Goal: Transaction & Acquisition: Purchase product/service

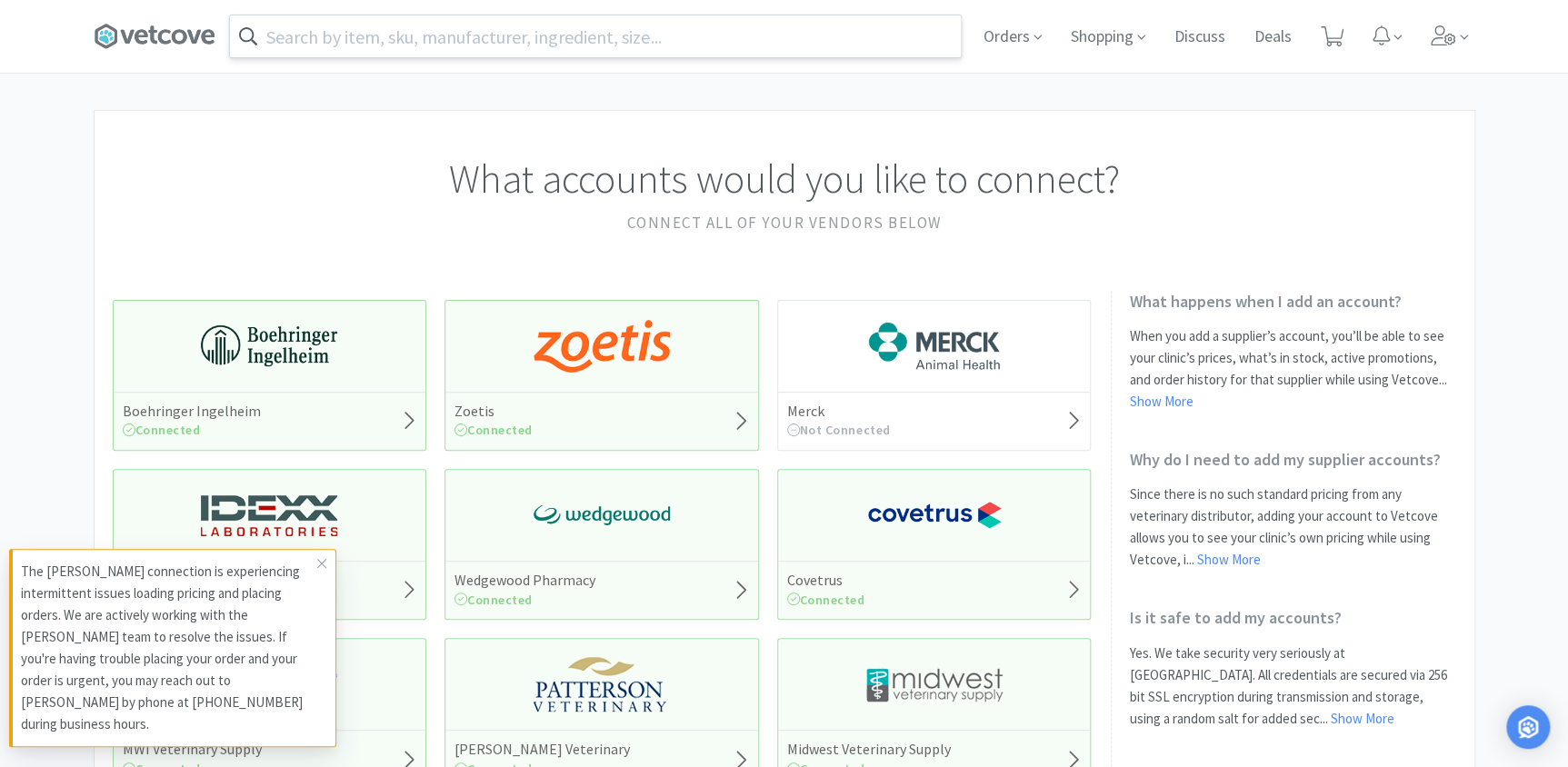
click at [541, 44] on input "text" at bounding box center [595, 36] width 731 height 41
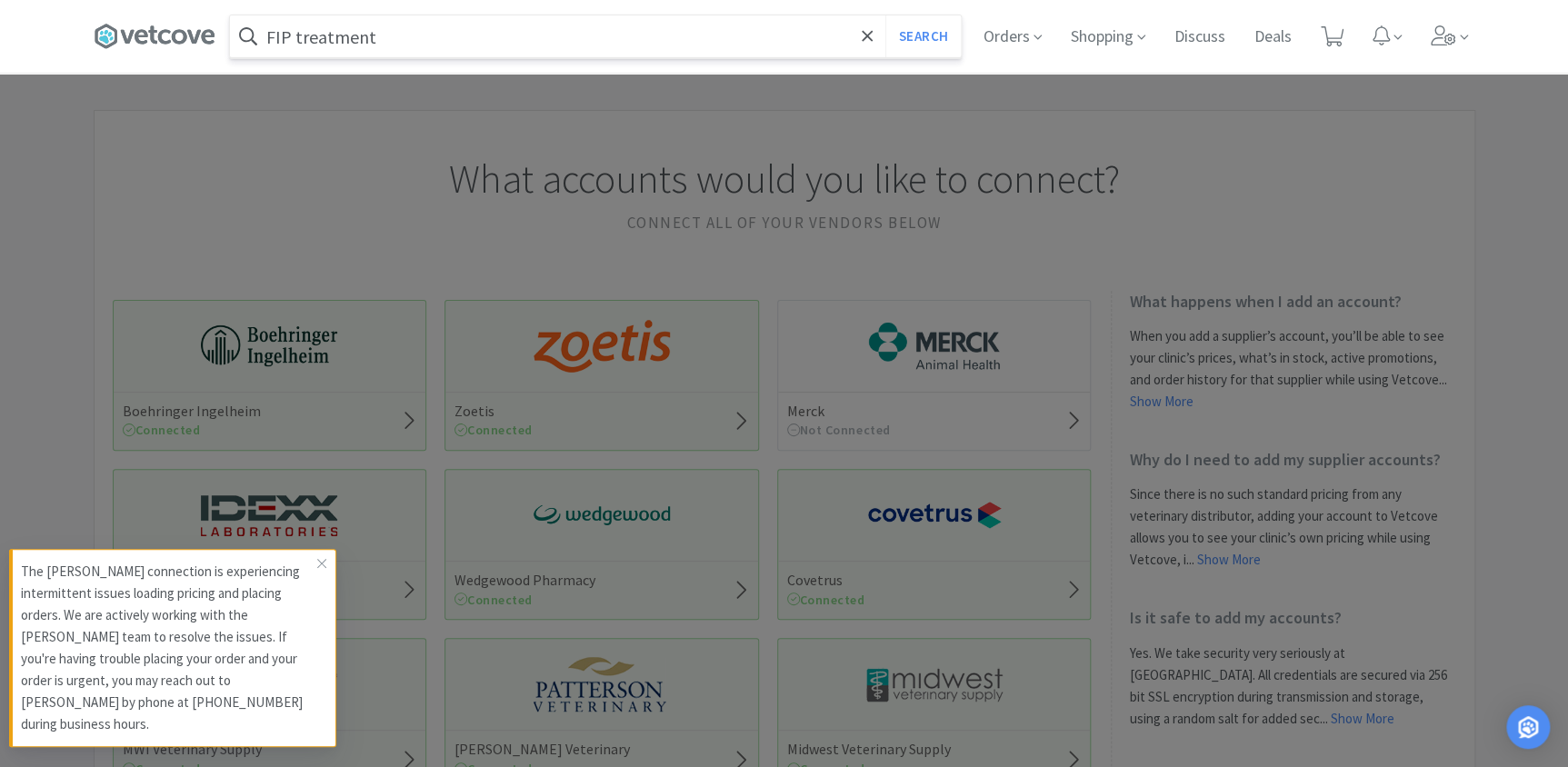
click at [885, 16] on button "Search" at bounding box center [923, 36] width 76 height 41
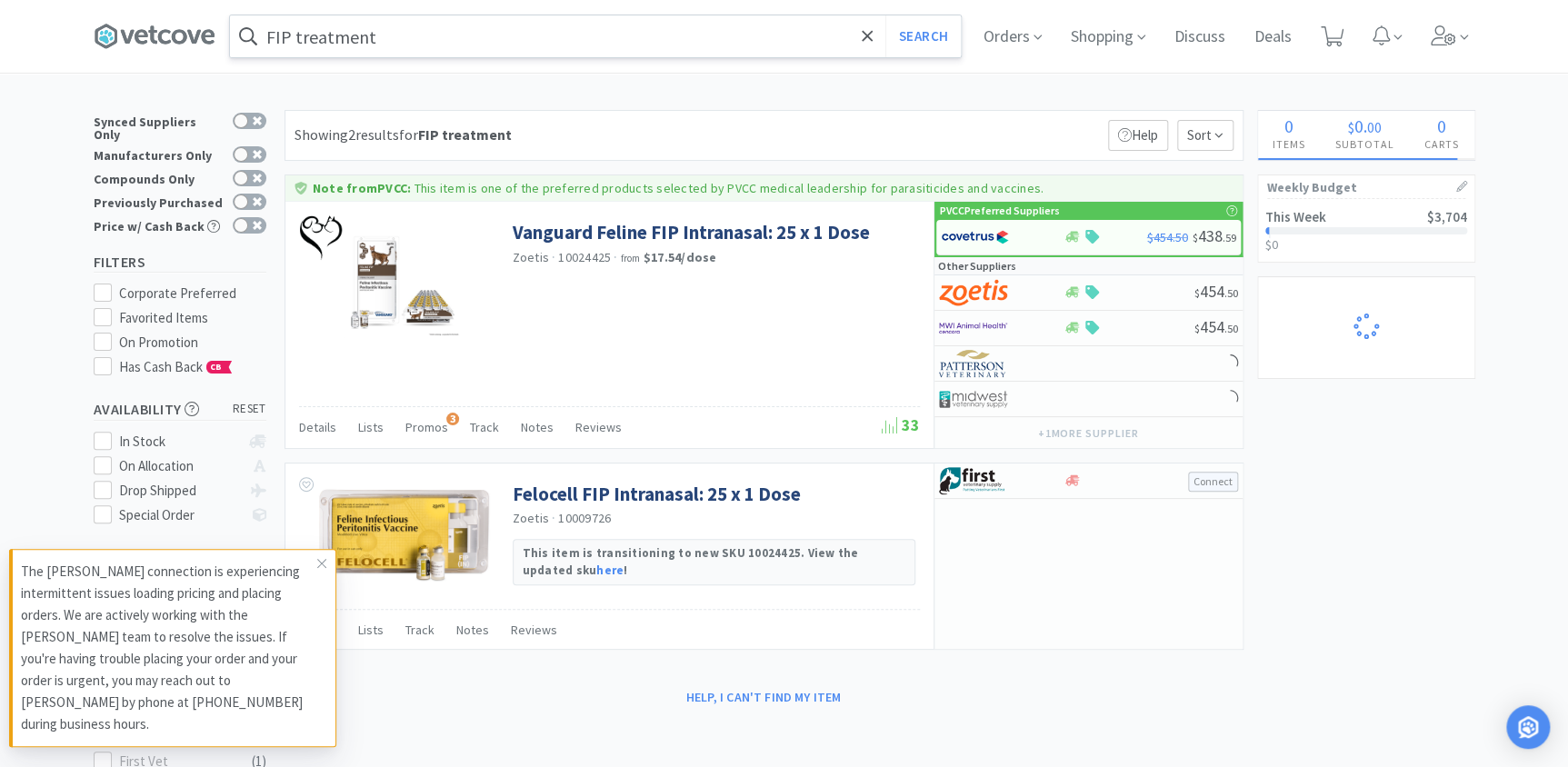
click at [412, 37] on input "FIP treatment" at bounding box center [595, 36] width 731 height 41
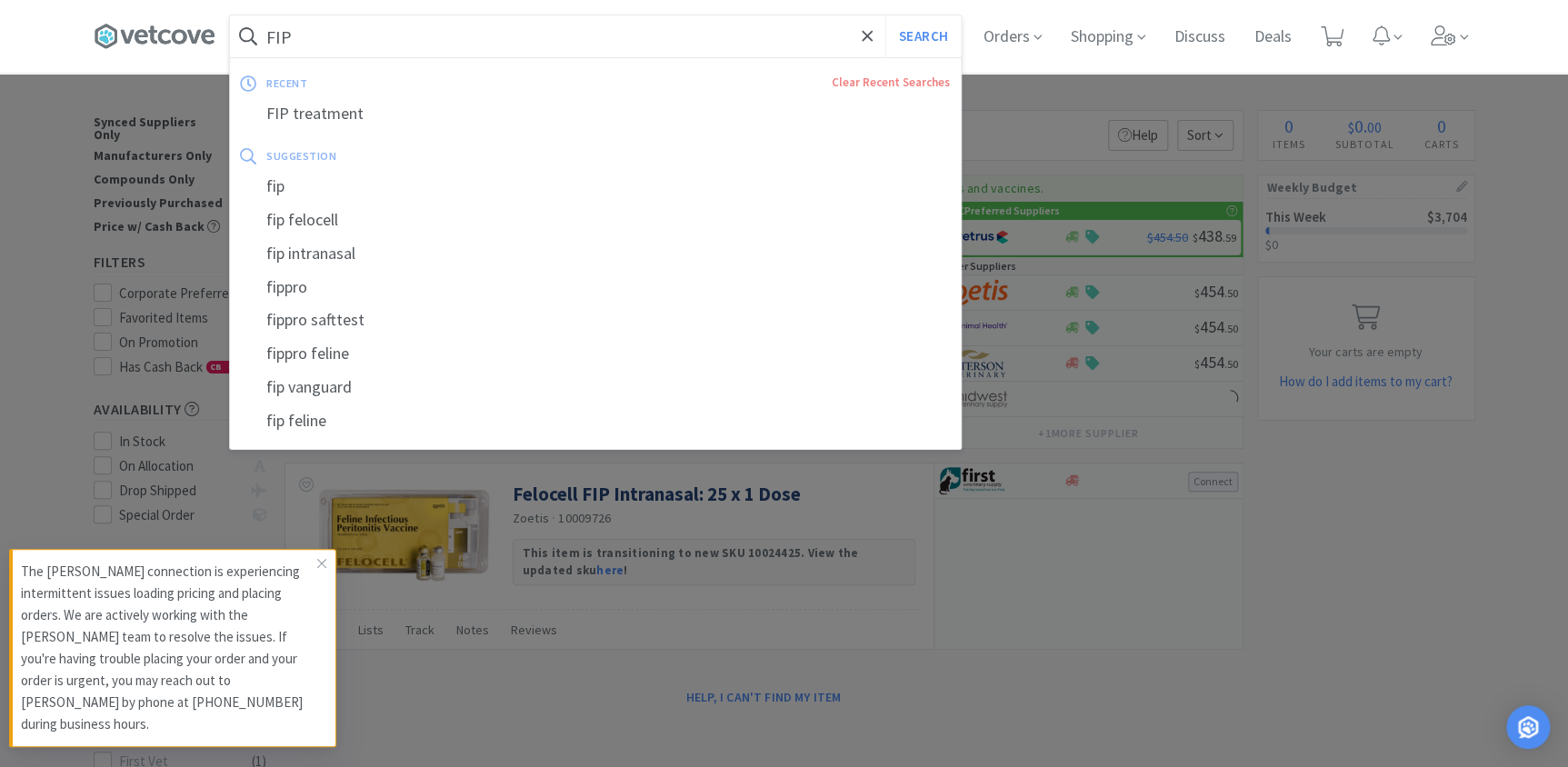
click at [885, 16] on button "Search" at bounding box center [923, 36] width 76 height 41
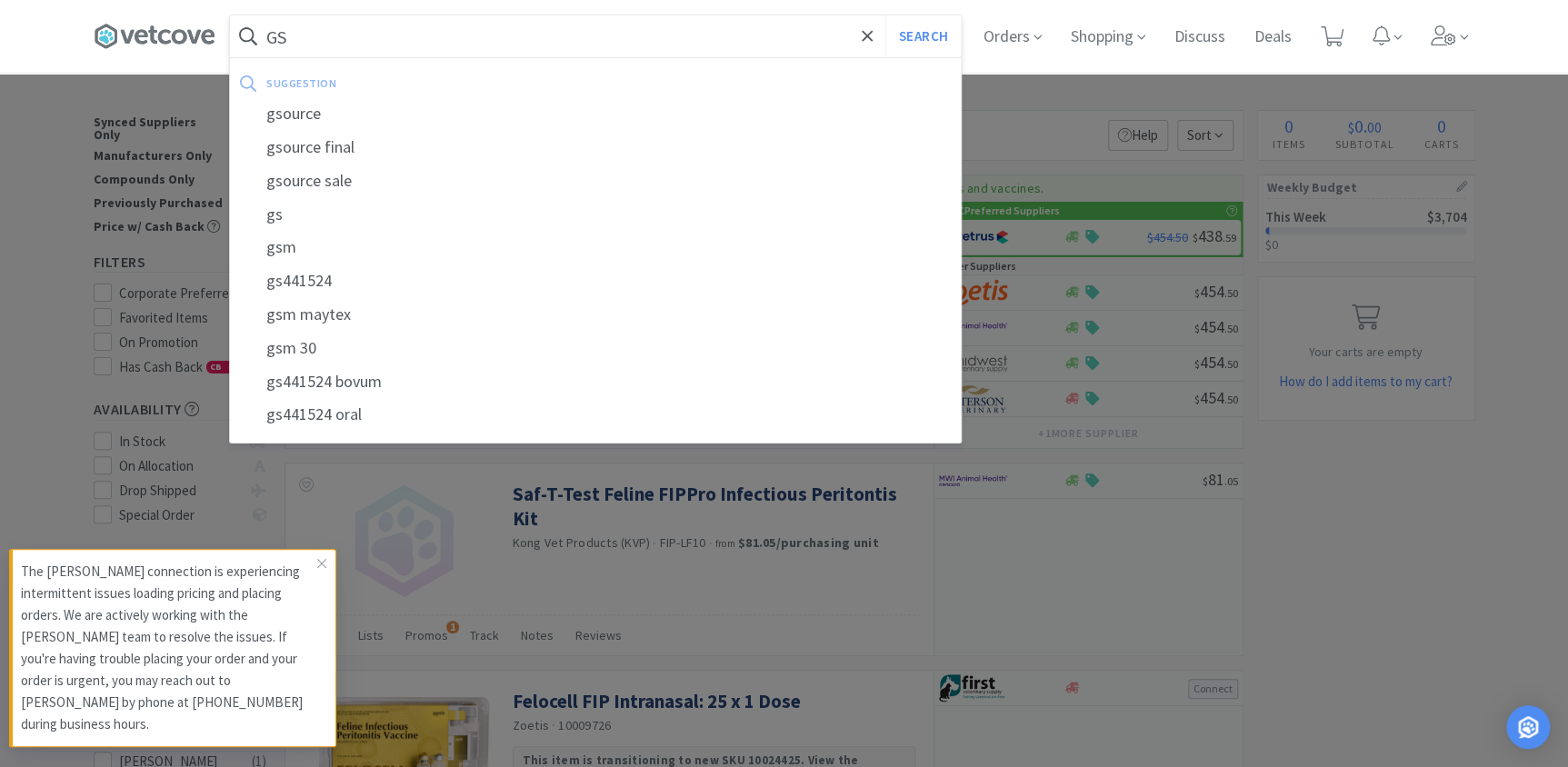
type input "GS"
click at [885, 16] on button "Search" at bounding box center [923, 36] width 76 height 41
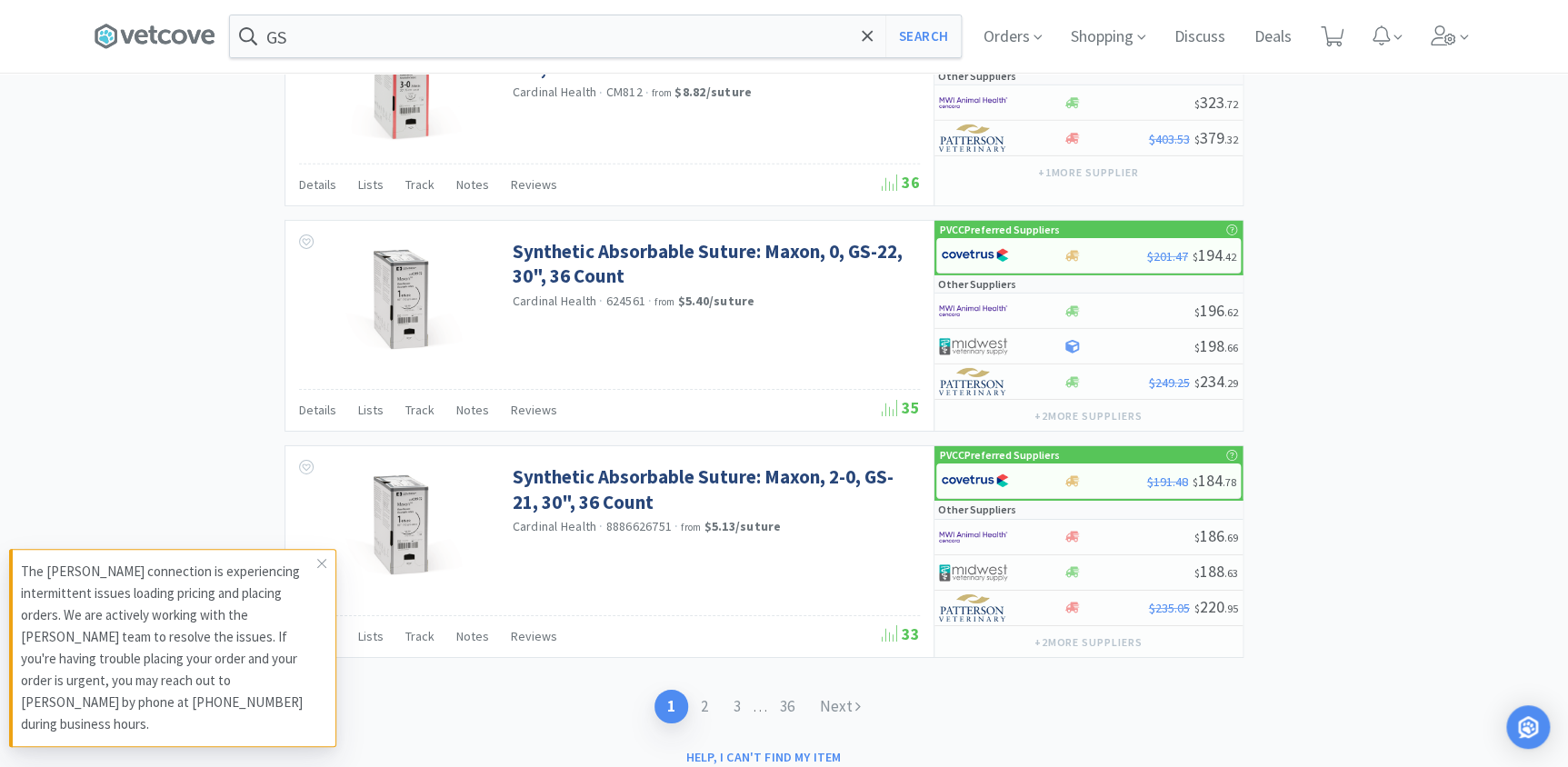
scroll to position [2807, 0]
